Goal: Navigation & Orientation: Find specific page/section

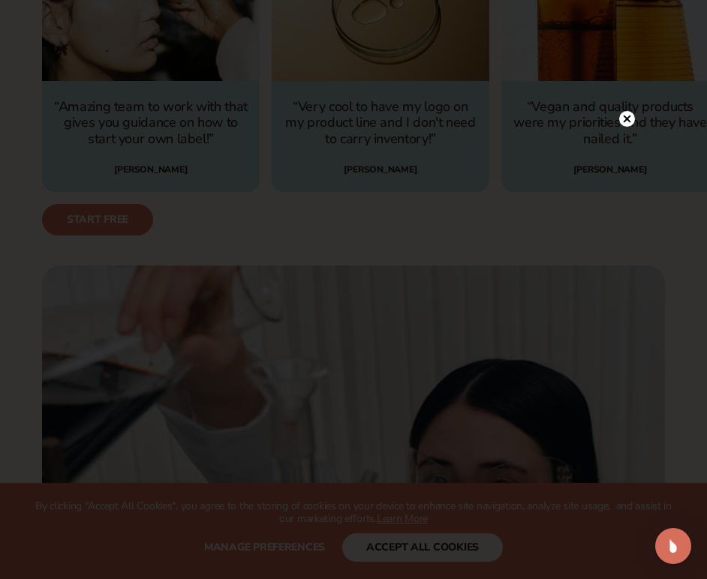
scroll to position [3070, 0]
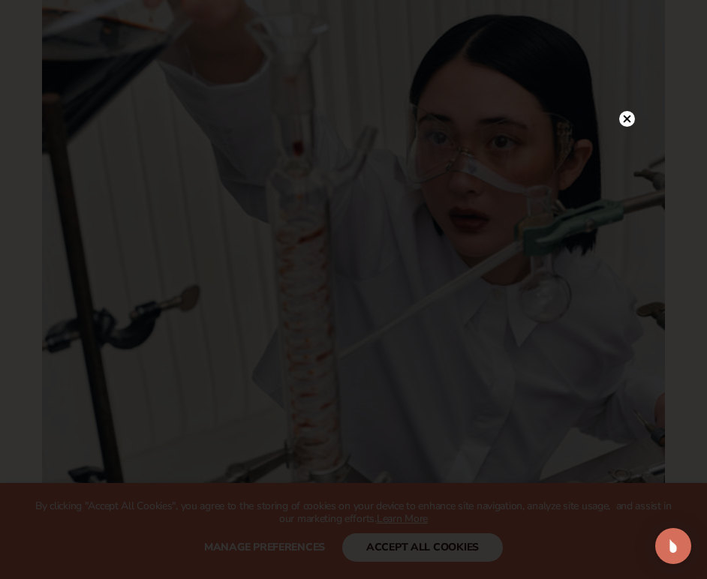
click at [634, 115] on icon at bounding box center [627, 119] width 16 height 16
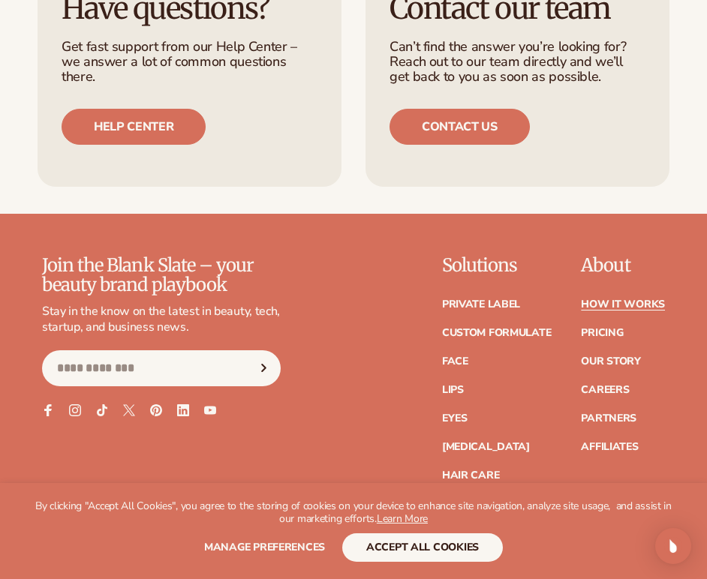
scroll to position [4363, 0]
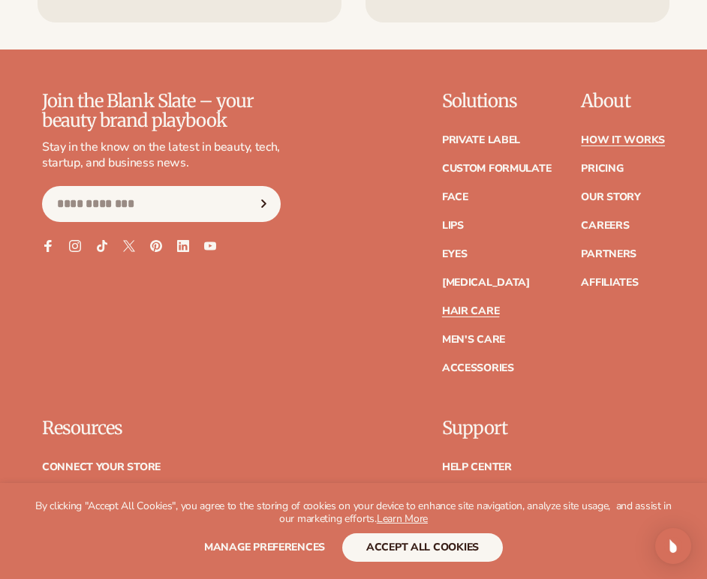
click at [495, 306] on link "Hair Care" at bounding box center [470, 311] width 57 height 11
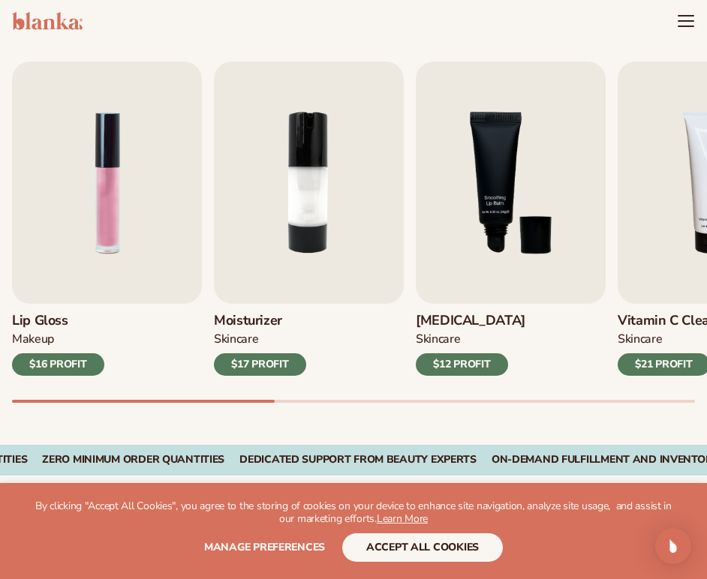
scroll to position [392, 0]
